Goal: Transaction & Acquisition: Download file/media

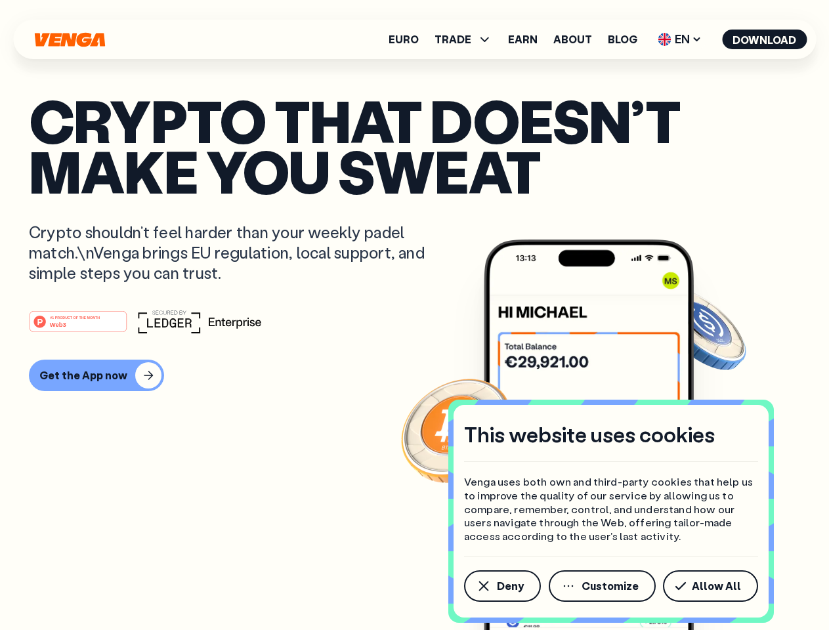
click at [414, 315] on div "#1 PRODUCT OF THE MONTH Web3" at bounding box center [415, 322] width 772 height 24
click at [502, 586] on span "Deny" at bounding box center [510, 586] width 27 height 11
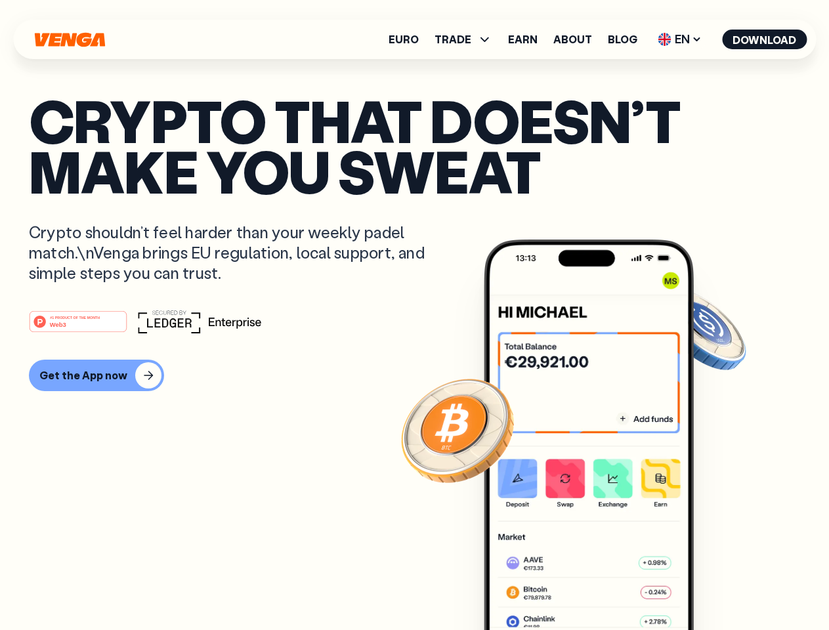
click at [603, 586] on img at bounding box center [589, 460] width 210 height 440
click at [713, 586] on article "Crypto that doesn’t make you sweat Crypto shouldn’t feel harder than your weekl…" at bounding box center [415, 341] width 772 height 493
click at [468, 39] on span "TRADE" at bounding box center [453, 39] width 37 height 11
click at [680, 39] on span "EN" at bounding box center [679, 39] width 53 height 21
click at [765, 39] on button "Download" at bounding box center [764, 40] width 85 height 20
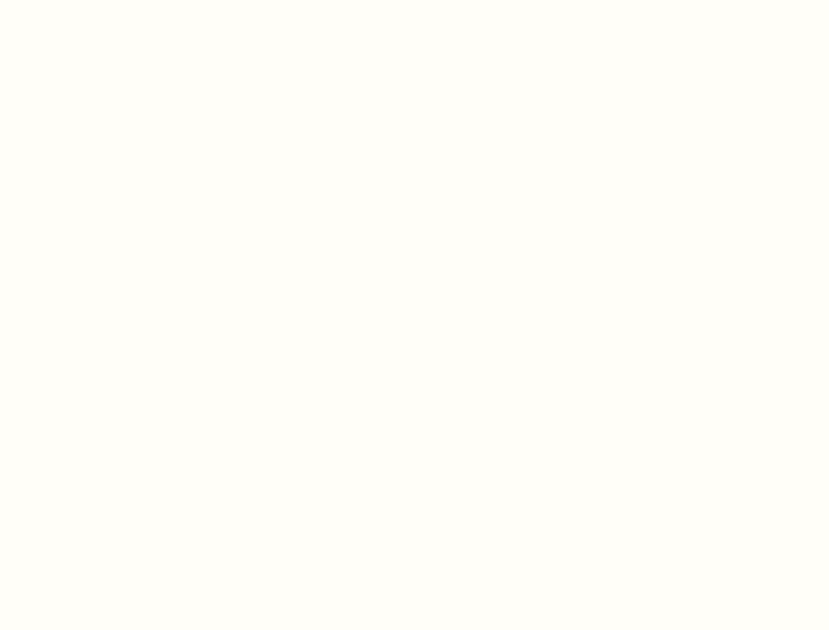
click at [414, 0] on html "This website uses cookies Venga uses both own and third-party cookies that help…" at bounding box center [414, 0] width 829 height 0
click at [95, 0] on html "This website uses cookies Venga uses both own and third-party cookies that help…" at bounding box center [414, 0] width 829 height 0
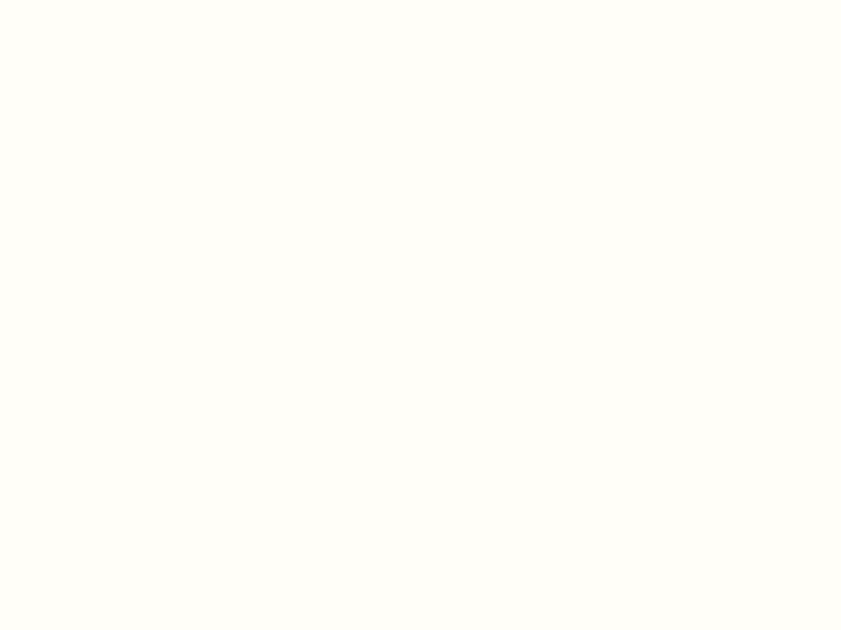
click at [80, 0] on html "This website uses cookies Venga uses both own and third-party cookies that help…" at bounding box center [420, 0] width 841 height 0
